Goal: Task Accomplishment & Management: Manage account settings

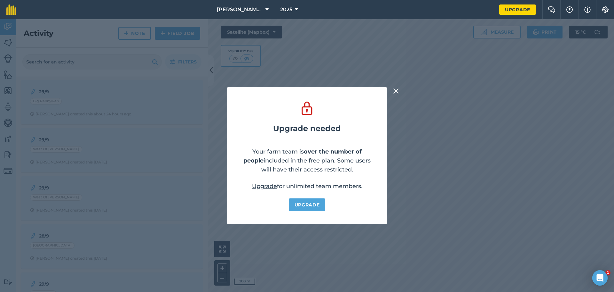
click at [399, 88] on button at bounding box center [396, 91] width 8 height 8
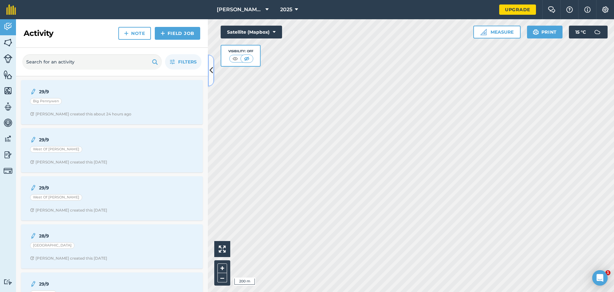
click at [213, 76] on button at bounding box center [211, 70] width 6 height 32
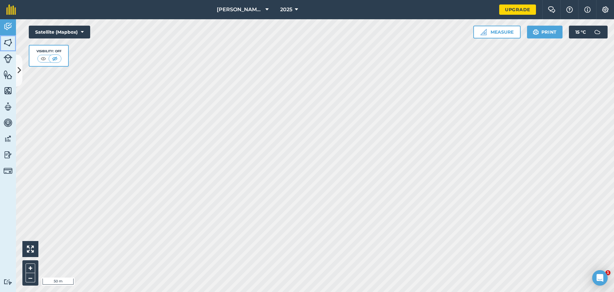
click at [9, 44] on img at bounding box center [8, 43] width 9 height 10
drag, startPoint x: 12, startPoint y: 21, endPoint x: 11, endPoint y: 34, distance: 13.2
click at [12, 21] on link "Activity" at bounding box center [8, 27] width 16 height 16
click at [18, 69] on icon at bounding box center [20, 70] width 4 height 11
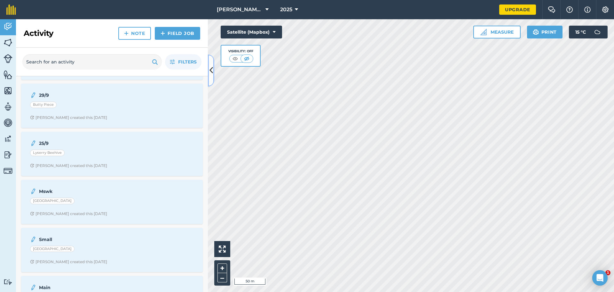
scroll to position [130, 0]
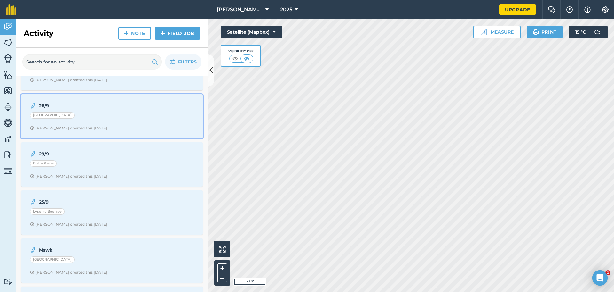
click at [91, 106] on strong "28/9" at bounding box center [89, 105] width 101 height 7
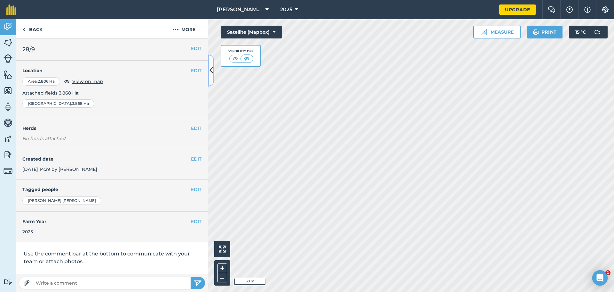
click at [213, 68] on icon at bounding box center [212, 70] width 4 height 11
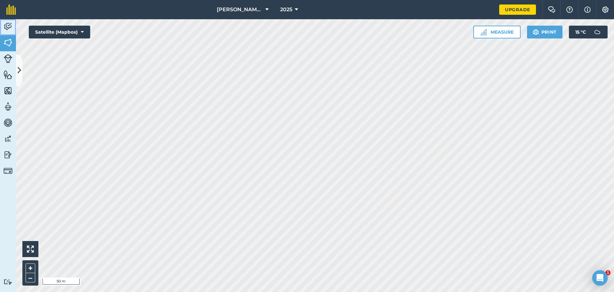
click at [10, 26] on img at bounding box center [8, 27] width 9 height 10
click at [9, 40] on img at bounding box center [8, 43] width 9 height 10
click at [19, 71] on icon at bounding box center [20, 70] width 4 height 11
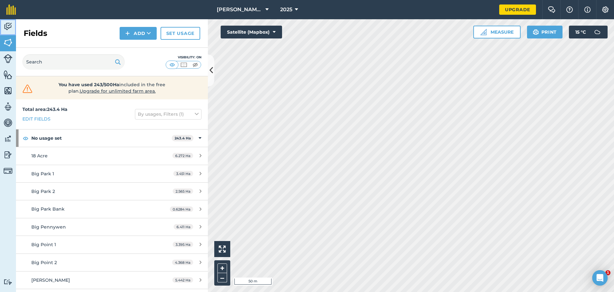
click at [12, 24] on img at bounding box center [8, 27] width 9 height 10
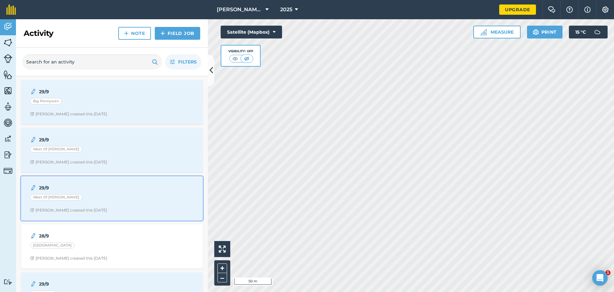
click at [78, 197] on div "West Of [PERSON_NAME]" at bounding box center [112, 198] width 164 height 8
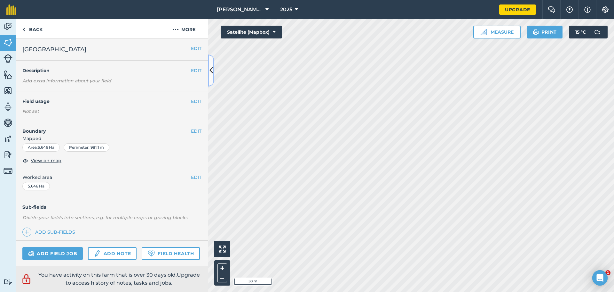
click at [212, 75] on icon at bounding box center [212, 70] width 4 height 11
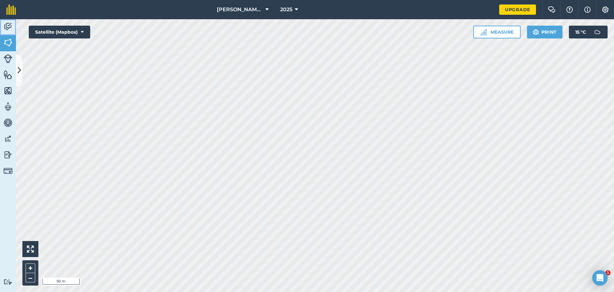
click at [8, 23] on img at bounding box center [8, 27] width 9 height 10
click at [19, 73] on icon at bounding box center [20, 70] width 4 height 11
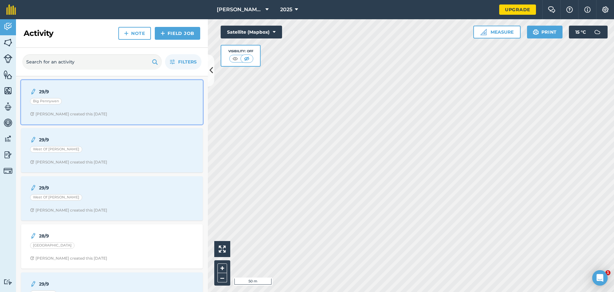
click at [96, 110] on div "29/9 Big [PERSON_NAME] S created this [DATE]" at bounding box center [112, 102] width 174 height 36
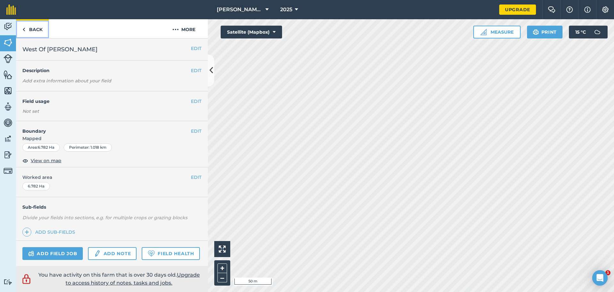
click at [25, 31] on link "Back" at bounding box center [32, 28] width 33 height 19
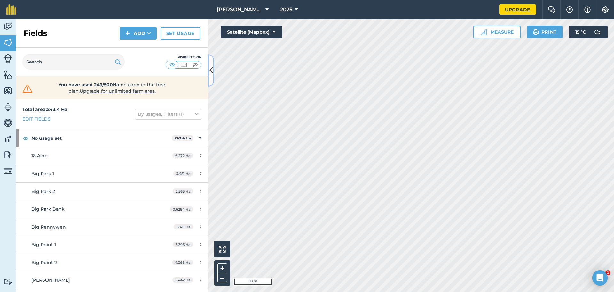
click at [213, 75] on icon at bounding box center [212, 70] width 4 height 11
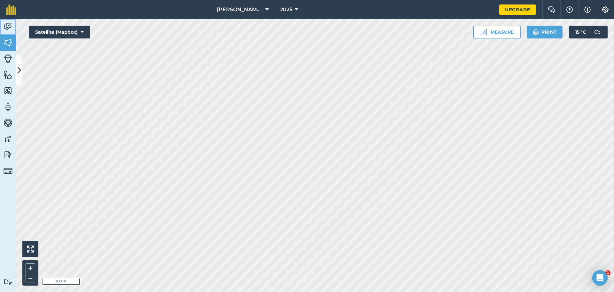
click at [5, 25] on img at bounding box center [8, 27] width 9 height 10
click at [44, 57] on img at bounding box center [43, 58] width 8 height 6
click at [8, 43] on img at bounding box center [8, 43] width 9 height 10
click at [19, 75] on icon at bounding box center [20, 70] width 4 height 11
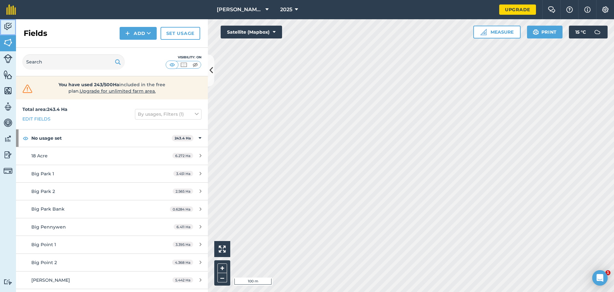
click at [8, 24] on img at bounding box center [8, 27] width 9 height 10
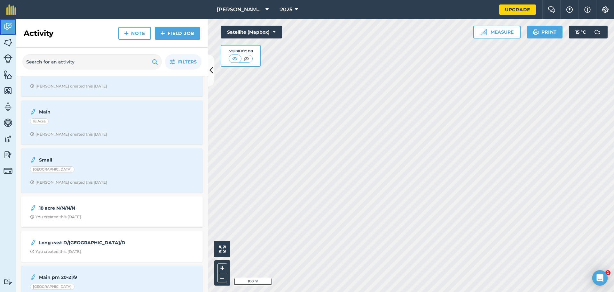
scroll to position [460, 0]
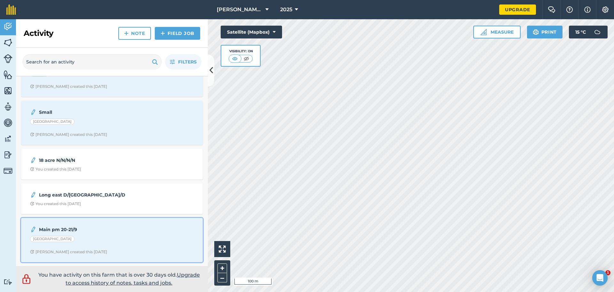
click at [121, 229] on strong "Main pm 20-21/9" at bounding box center [89, 229] width 101 height 7
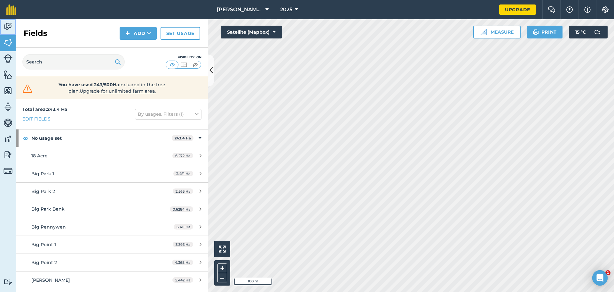
click at [7, 25] on img at bounding box center [8, 27] width 9 height 10
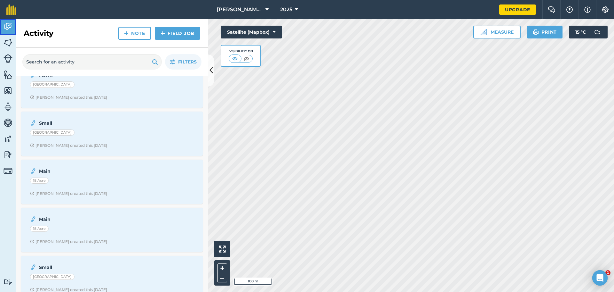
scroll to position [460, 0]
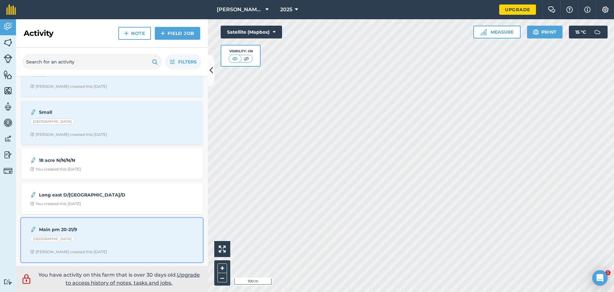
click at [33, 230] on img at bounding box center [33, 229] width 6 height 8
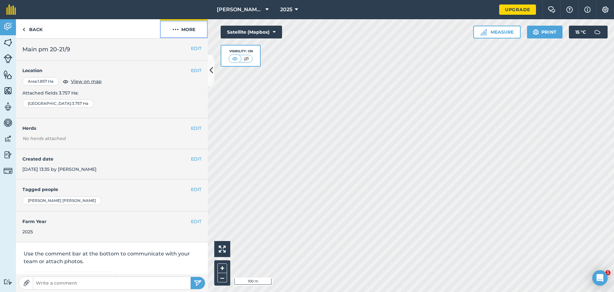
click at [189, 29] on button "More" at bounding box center [184, 28] width 48 height 19
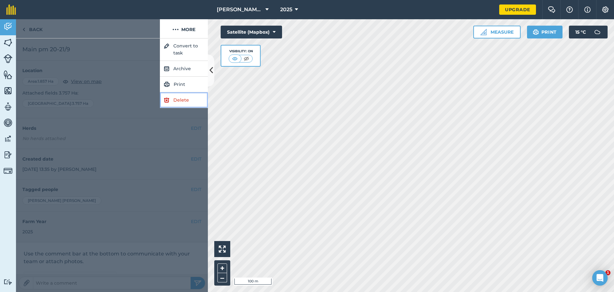
click at [188, 102] on link "Delete" at bounding box center [184, 100] width 48 height 16
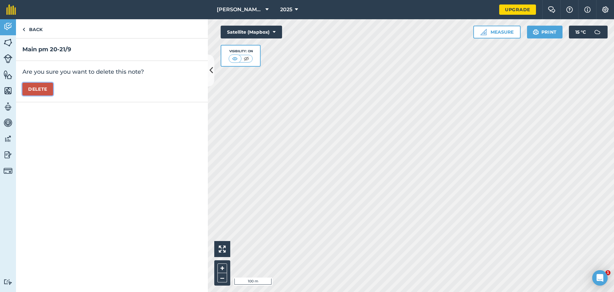
click at [40, 88] on button "Delete" at bounding box center [37, 89] width 31 height 13
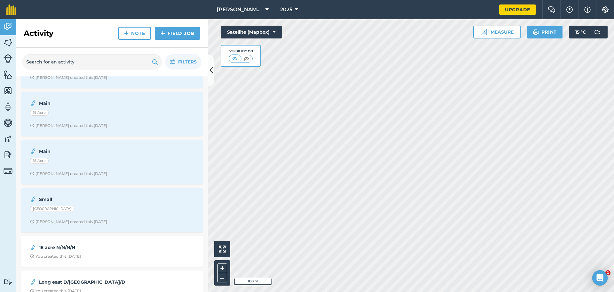
scroll to position [412, 0]
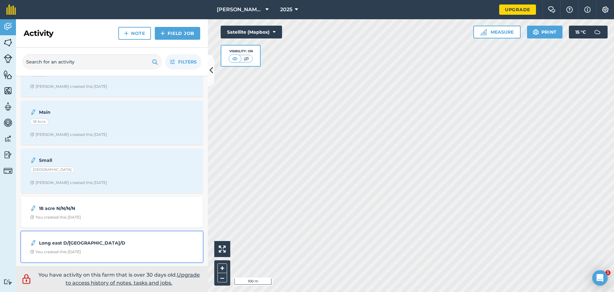
click at [36, 245] on img at bounding box center [33, 243] width 6 height 8
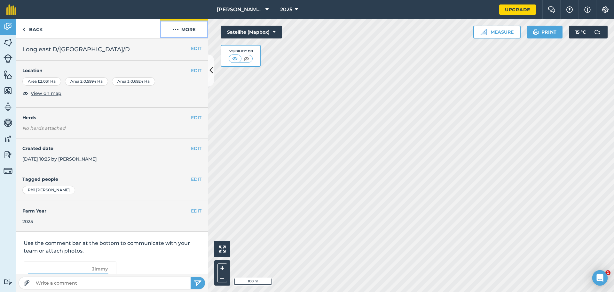
click at [186, 29] on button "More" at bounding box center [184, 28] width 48 height 19
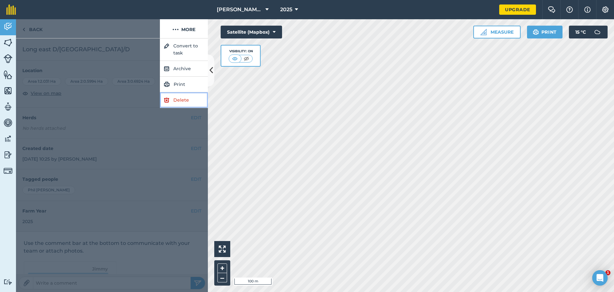
click at [172, 103] on link "Delete" at bounding box center [184, 100] width 48 height 16
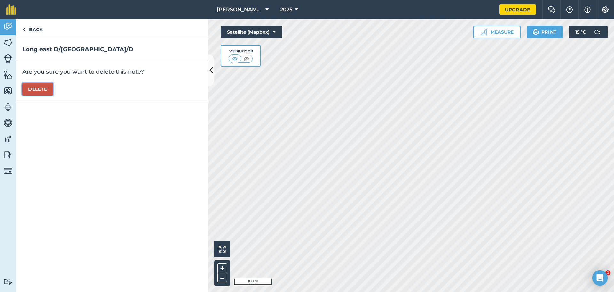
click at [33, 92] on button "Delete" at bounding box center [37, 89] width 31 height 13
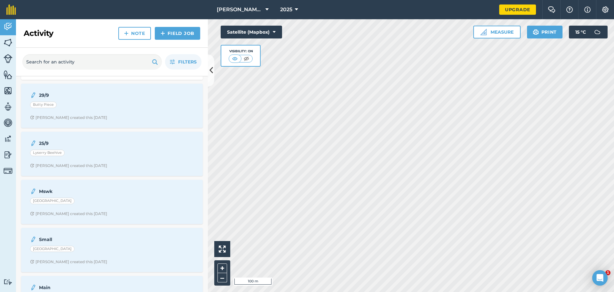
scroll to position [377, 0]
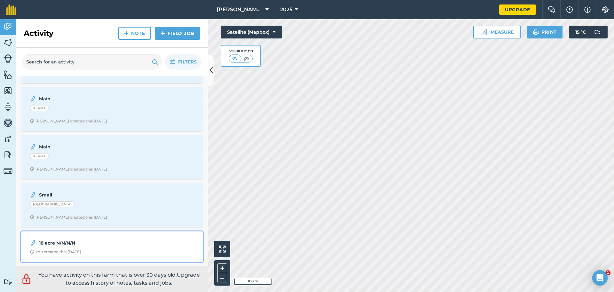
click at [82, 246] on strong "18 acre N/N/N/N" at bounding box center [89, 242] width 101 height 7
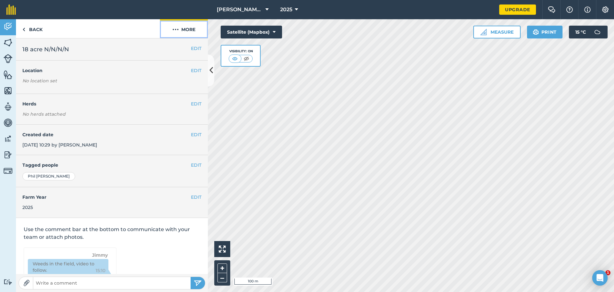
click at [184, 31] on button "More" at bounding box center [184, 28] width 48 height 19
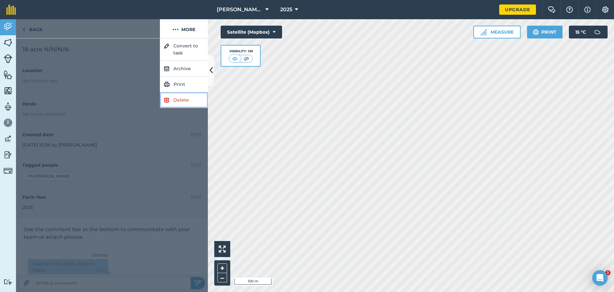
click at [180, 99] on link "Delete" at bounding box center [184, 100] width 48 height 16
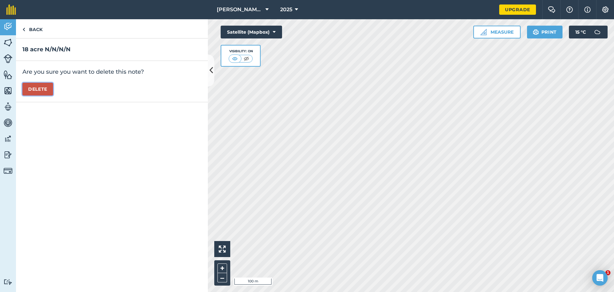
drag, startPoint x: 38, startPoint y: 88, endPoint x: 45, endPoint y: 92, distance: 7.7
click at [40, 90] on button "Delete" at bounding box center [37, 89] width 31 height 13
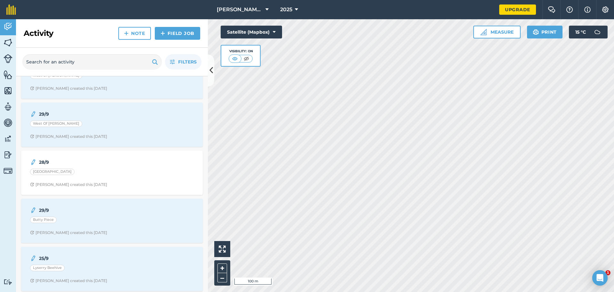
scroll to position [342, 0]
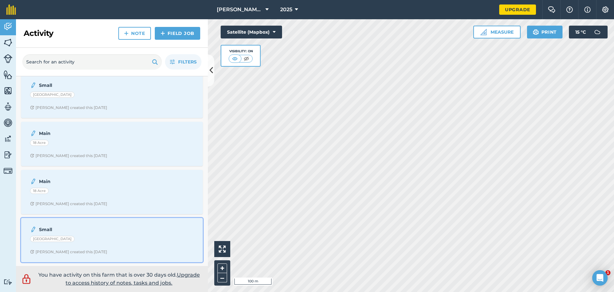
click at [93, 232] on strong "Small" at bounding box center [89, 229] width 101 height 7
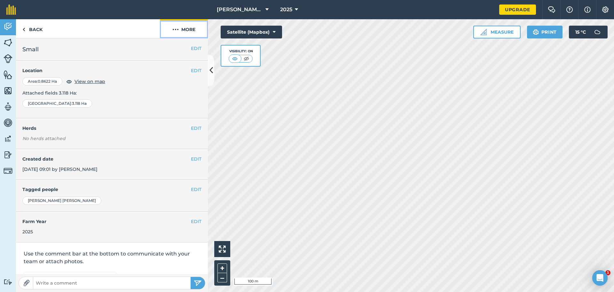
click at [179, 28] on button "More" at bounding box center [184, 28] width 48 height 19
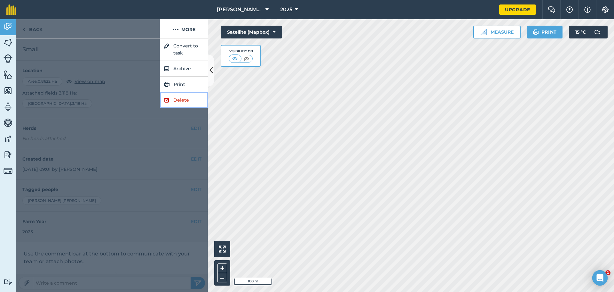
click at [180, 97] on link "Delete" at bounding box center [184, 100] width 48 height 16
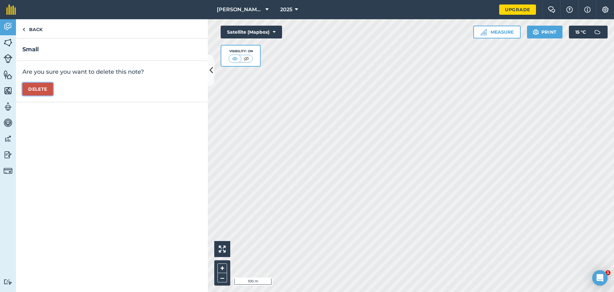
click at [44, 88] on button "Delete" at bounding box center [37, 89] width 31 height 13
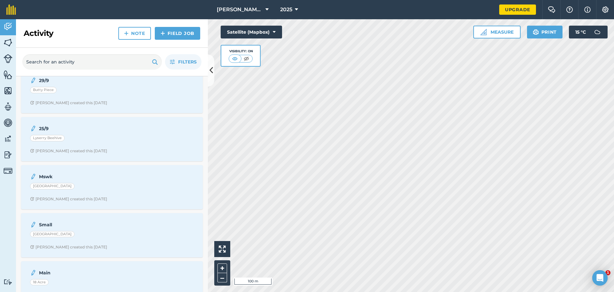
scroll to position [294, 0]
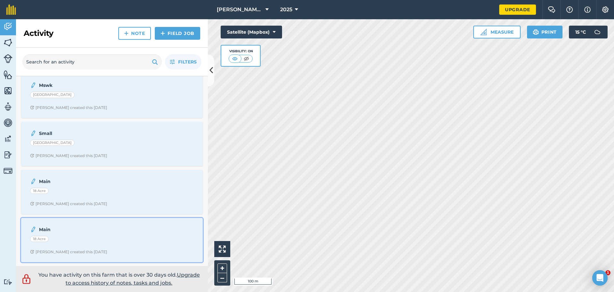
click at [85, 236] on div "18 Acre" at bounding box center [112, 240] width 164 height 8
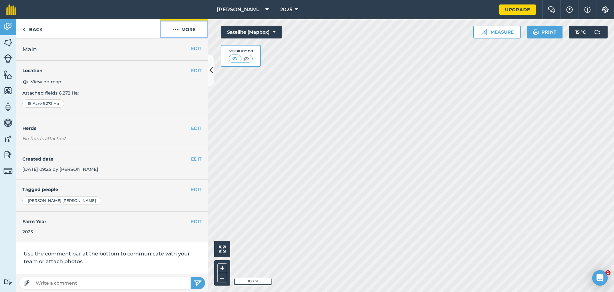
click at [179, 27] on button "More" at bounding box center [184, 28] width 48 height 19
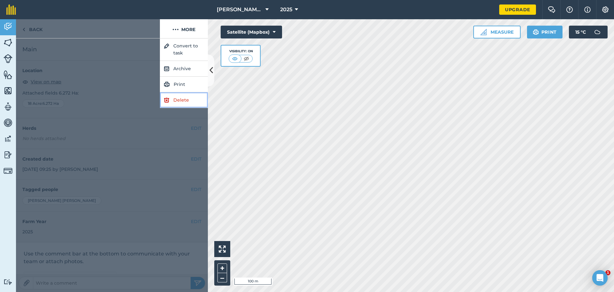
click at [184, 101] on link "Delete" at bounding box center [184, 100] width 48 height 16
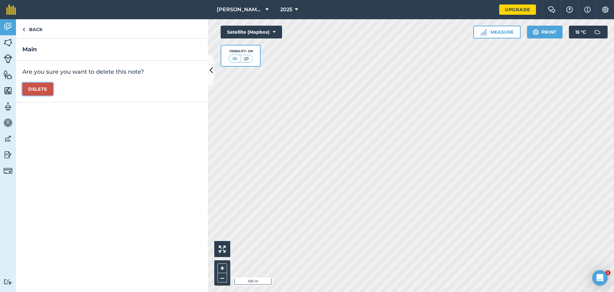
click at [40, 92] on button "Delete" at bounding box center [37, 89] width 31 height 13
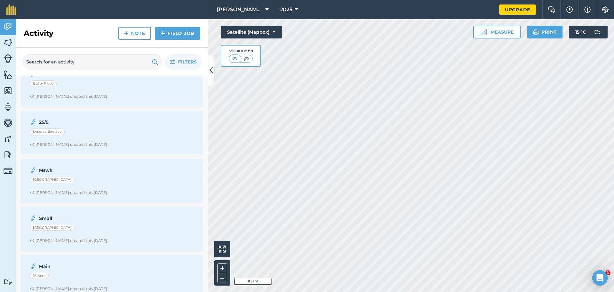
scroll to position [246, 0]
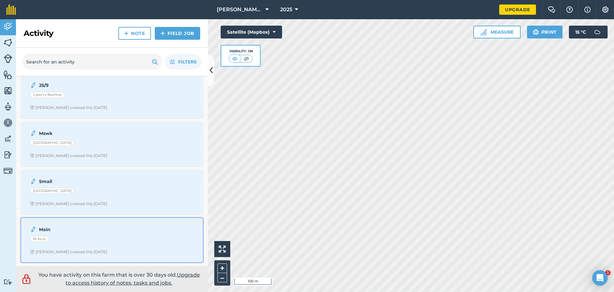
click at [57, 233] on div "Main" at bounding box center [112, 229] width 164 height 8
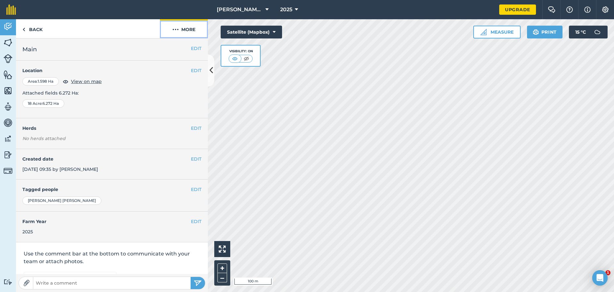
click at [177, 33] on img at bounding box center [176, 30] width 6 height 8
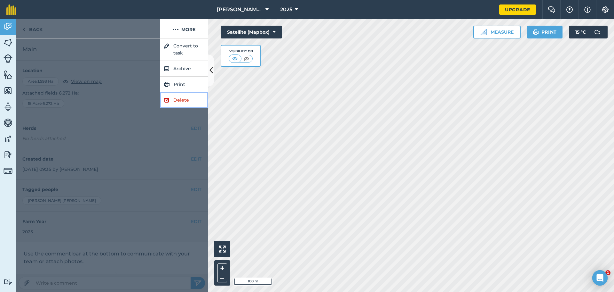
click at [184, 99] on link "Delete" at bounding box center [184, 100] width 48 height 16
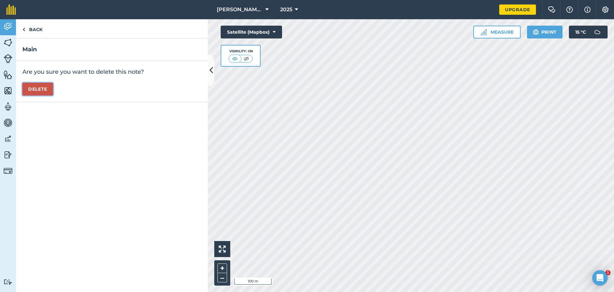
click at [33, 91] on button "Delete" at bounding box center [37, 89] width 31 height 13
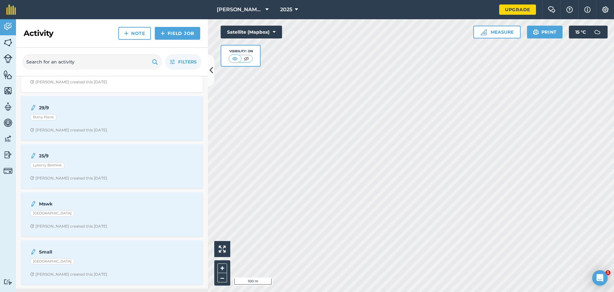
scroll to position [198, 0]
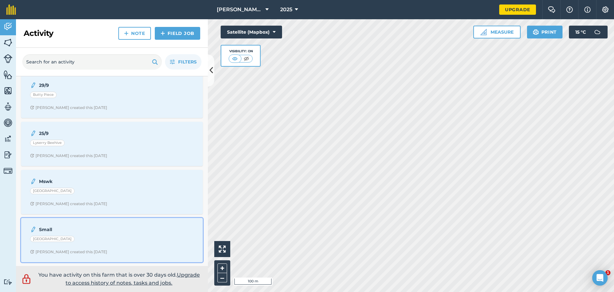
click at [92, 244] on div "[GEOGRAPHIC_DATA]" at bounding box center [112, 240] width 164 height 8
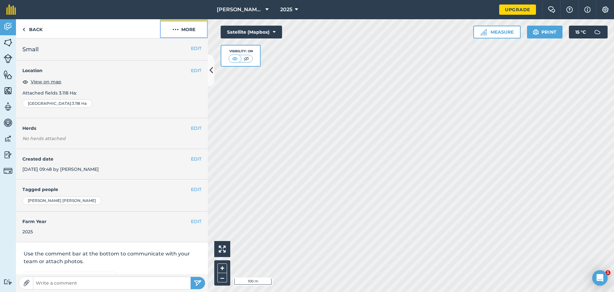
click at [191, 29] on button "More" at bounding box center [184, 28] width 48 height 19
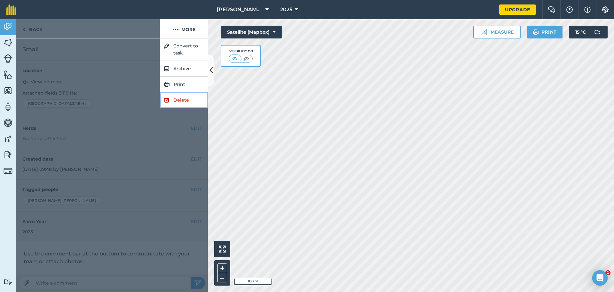
click at [183, 93] on link "Delete" at bounding box center [184, 100] width 48 height 16
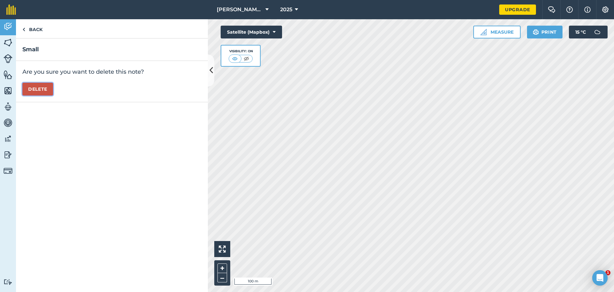
drag, startPoint x: 33, startPoint y: 84, endPoint x: 48, endPoint y: 88, distance: 14.8
click at [34, 85] on button "Delete" at bounding box center [37, 89] width 31 height 13
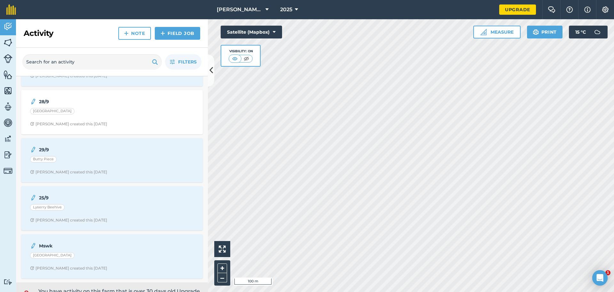
scroll to position [150, 0]
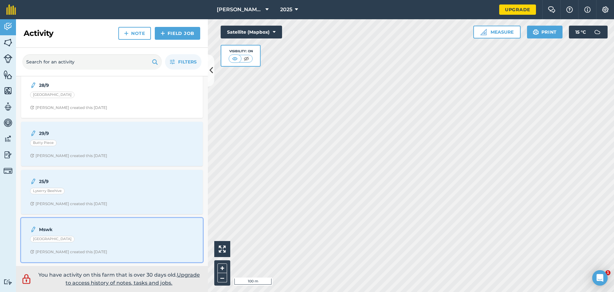
click at [85, 240] on div "[GEOGRAPHIC_DATA]" at bounding box center [112, 240] width 164 height 8
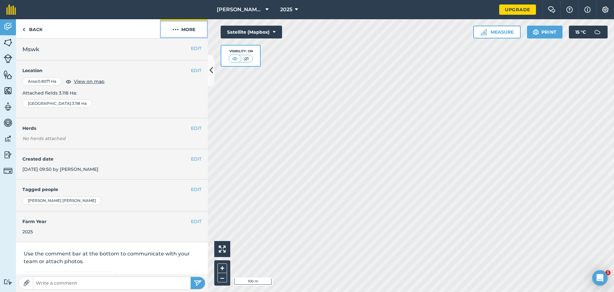
click at [190, 29] on button "More" at bounding box center [184, 28] width 48 height 19
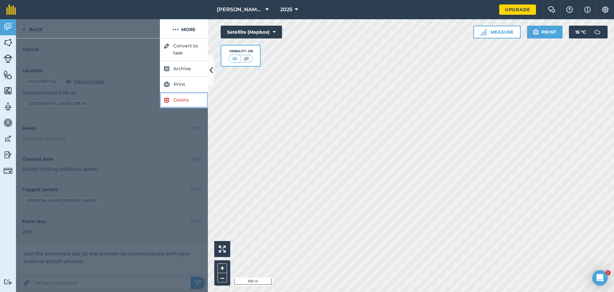
click at [178, 97] on link "Delete" at bounding box center [184, 100] width 48 height 16
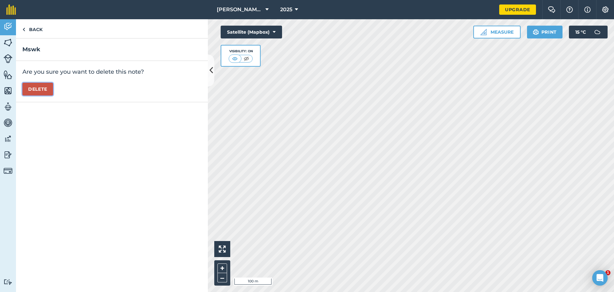
click at [44, 85] on button "Delete" at bounding box center [37, 89] width 31 height 13
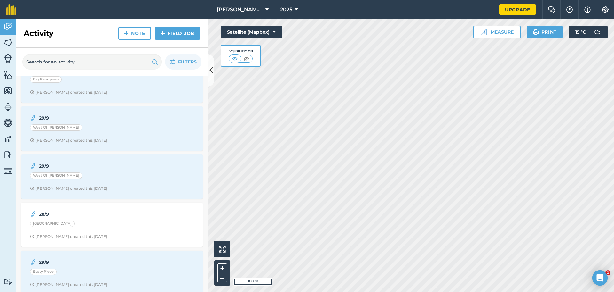
scroll to position [102, 0]
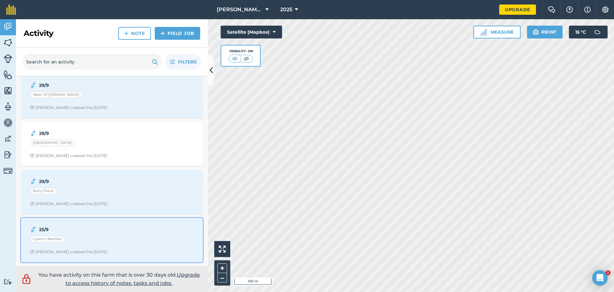
click at [94, 250] on span "[PERSON_NAME] created this [DATE]" at bounding box center [112, 251] width 164 height 5
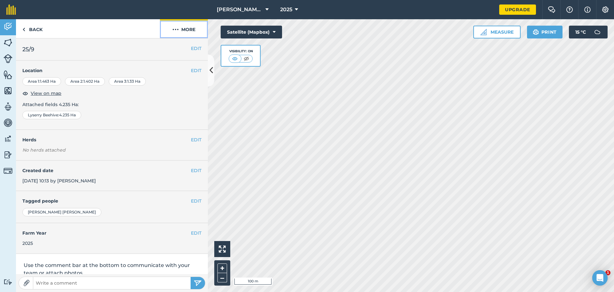
click at [187, 32] on button "More" at bounding box center [184, 28] width 48 height 19
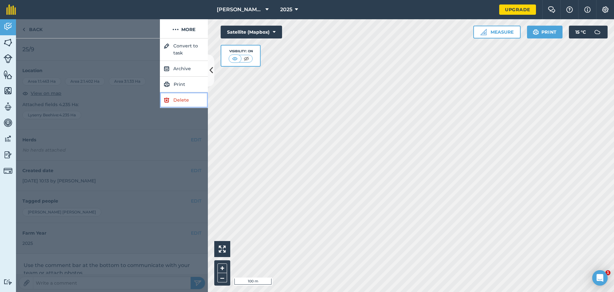
click at [190, 101] on link "Delete" at bounding box center [184, 100] width 48 height 16
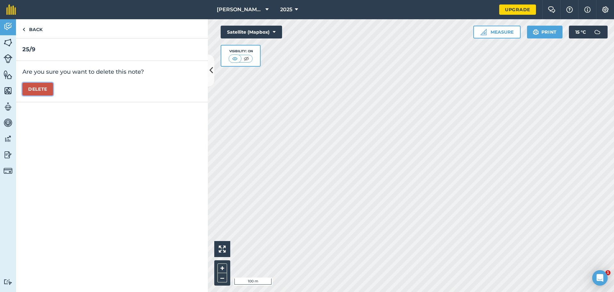
click at [53, 89] on button "Delete" at bounding box center [37, 89] width 31 height 13
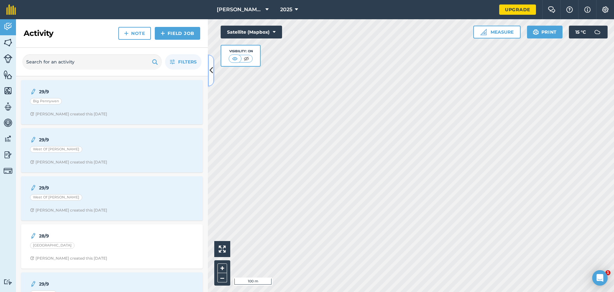
click at [212, 73] on icon at bounding box center [212, 70] width 4 height 11
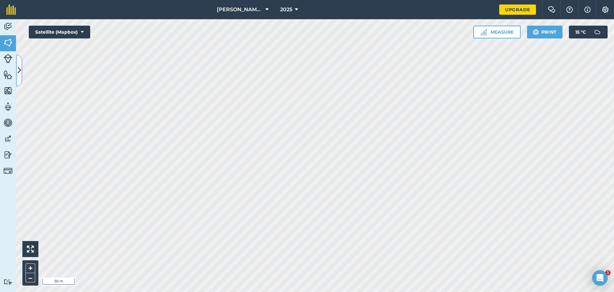
drag, startPoint x: 21, startPoint y: 68, endPoint x: 19, endPoint y: 71, distance: 4.2
click at [22, 69] on button at bounding box center [19, 70] width 6 height 32
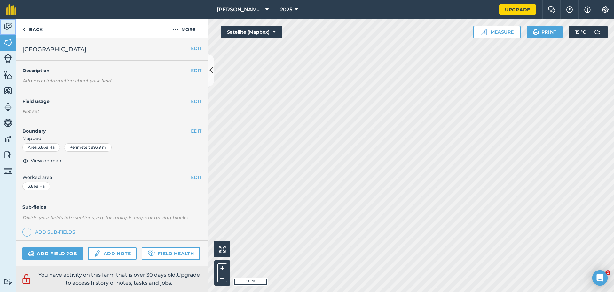
click at [11, 31] on img at bounding box center [8, 27] width 9 height 10
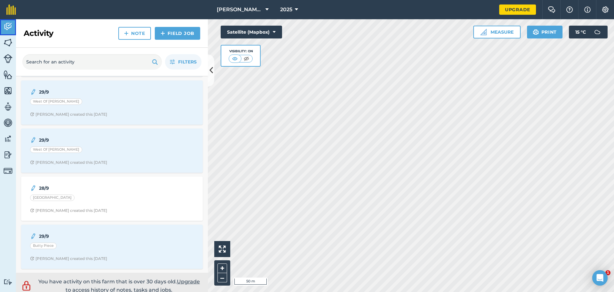
scroll to position [54, 0]
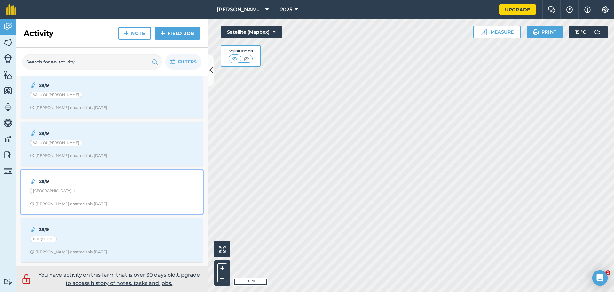
click at [84, 190] on div "[GEOGRAPHIC_DATA]" at bounding box center [112, 192] width 164 height 8
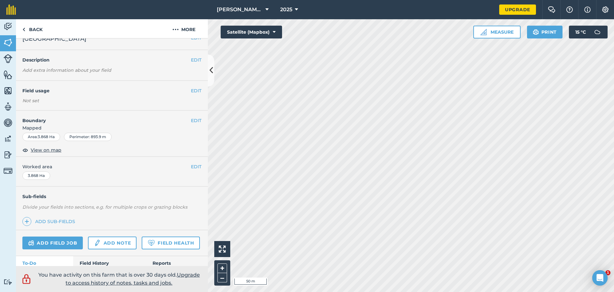
scroll to position [35, 0]
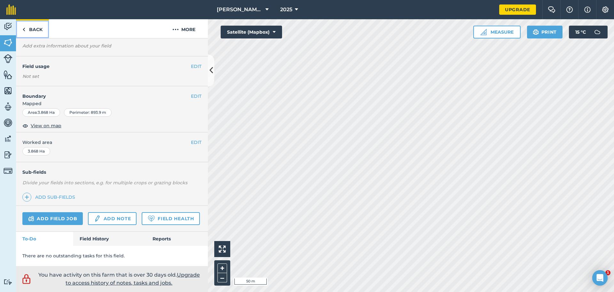
click at [30, 30] on link "Back" at bounding box center [32, 28] width 33 height 19
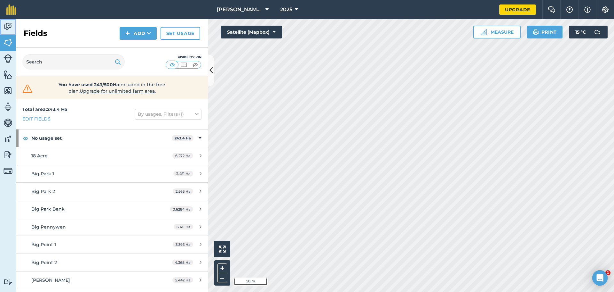
click at [9, 22] on img at bounding box center [8, 27] width 9 height 10
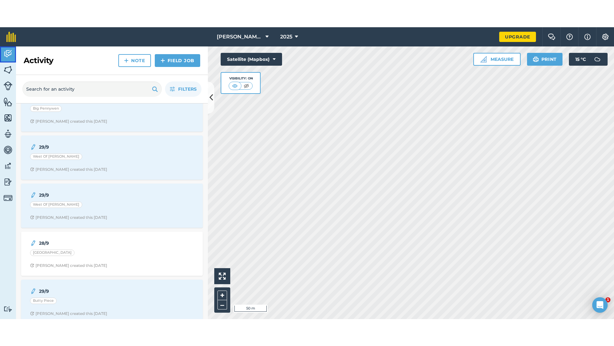
scroll to position [54, 0]
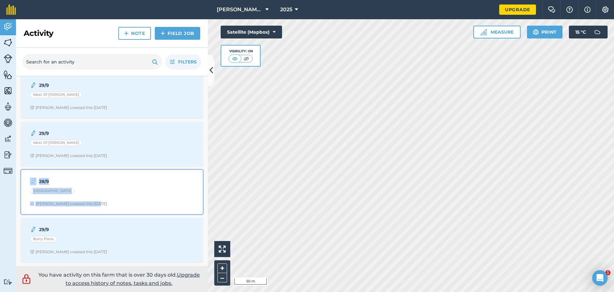
click at [62, 199] on div "28/9 Middle South [PERSON_NAME] created this [DATE]" at bounding box center [112, 191] width 174 height 36
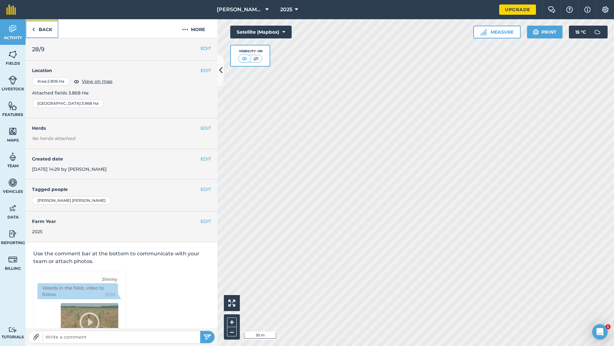
click at [42, 31] on link "Back" at bounding box center [42, 28] width 33 height 19
